Goal: Task Accomplishment & Management: Manage account settings

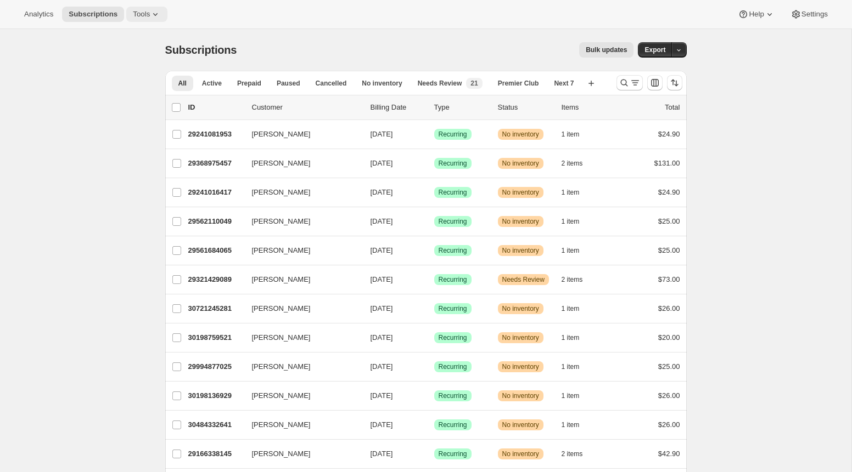
click at [157, 12] on icon at bounding box center [155, 14] width 11 height 11
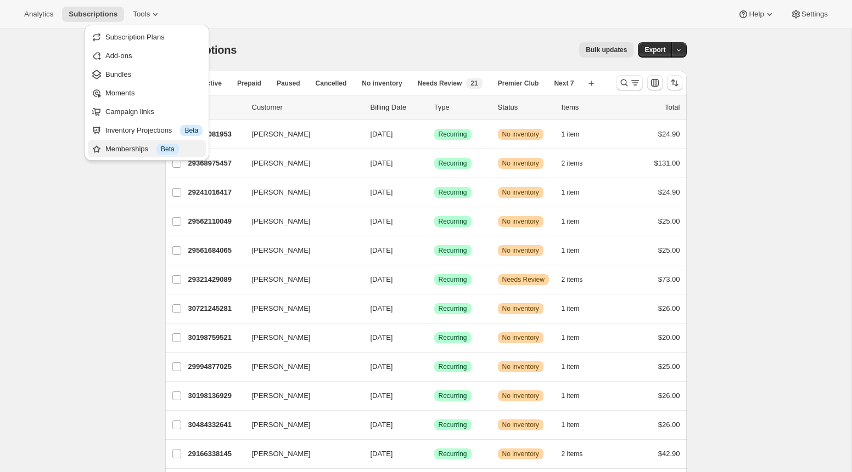
click at [128, 145] on div "Memberships Info Beta" at bounding box center [153, 149] width 97 height 11
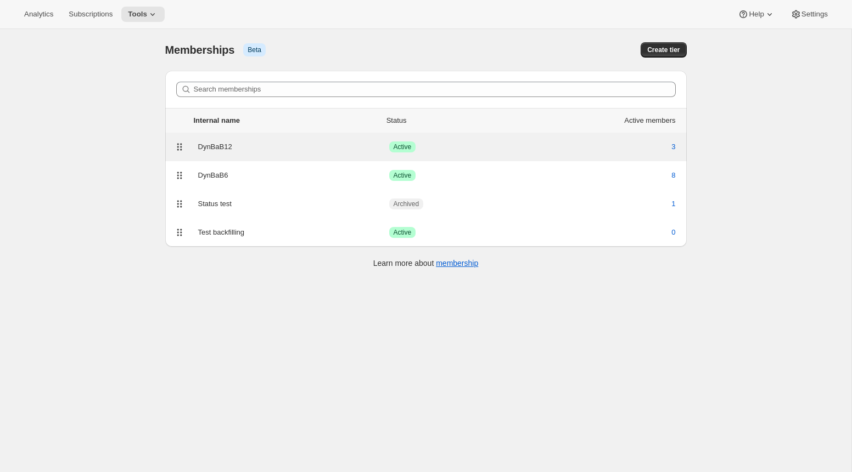
click at [225, 149] on div "DynBaB12" at bounding box center [293, 147] width 191 height 11
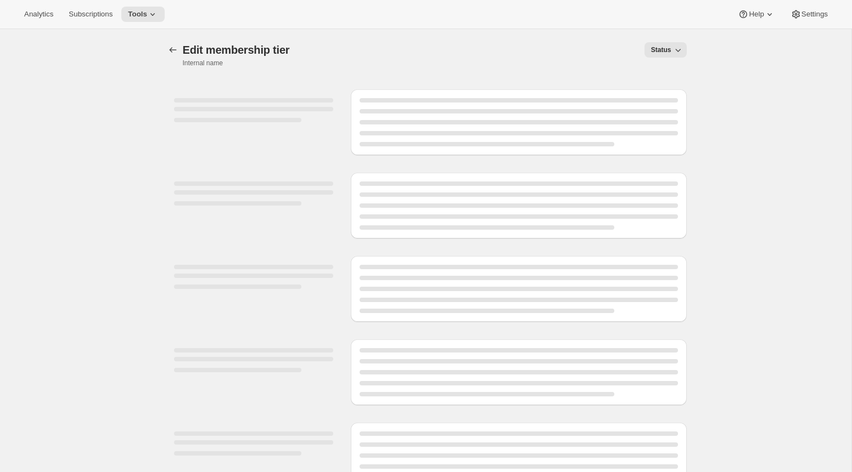
select select "variants"
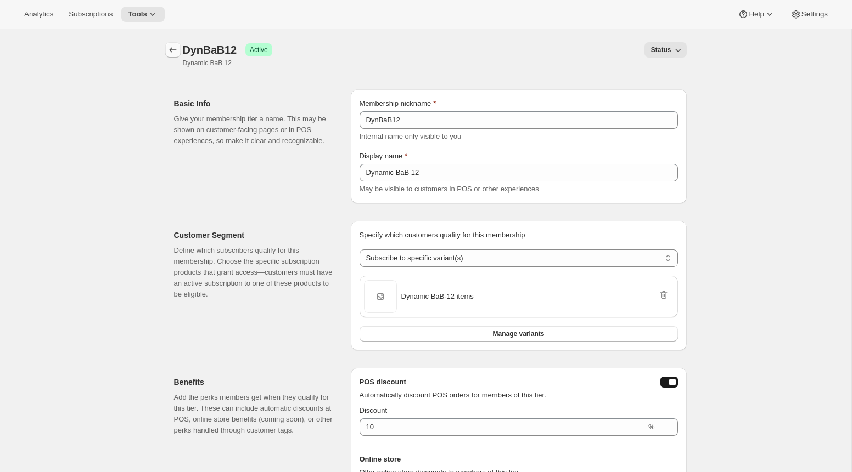
click at [172, 52] on icon "Memberships" at bounding box center [172, 49] width 11 height 11
